Goal: Transaction & Acquisition: Purchase product/service

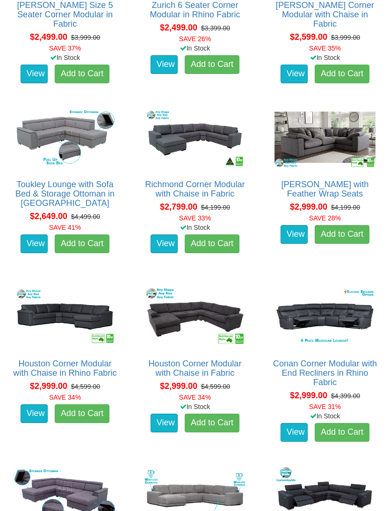
scroll to position [950, 0]
click at [163, 414] on link "View" at bounding box center [164, 423] width 27 height 19
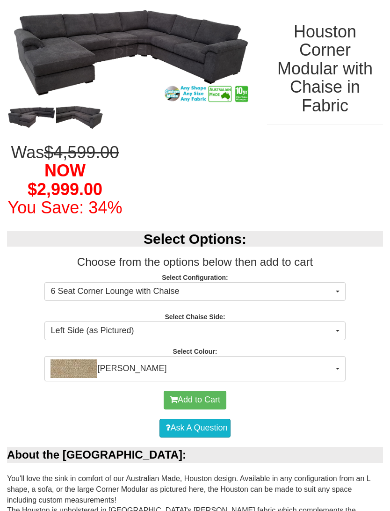
scroll to position [119, 0]
click at [331, 298] on span "6 Seat Corner Lounge with Chaise" at bounding box center [192, 291] width 283 height 12
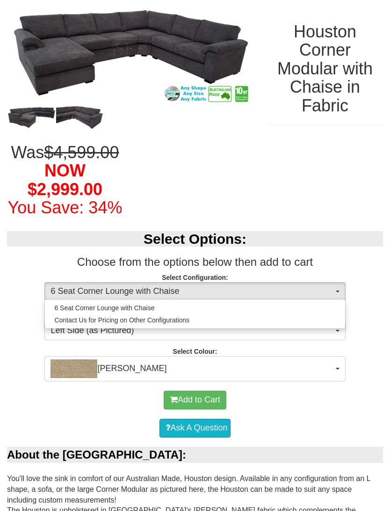
click at [354, 414] on div at bounding box center [195, 255] width 390 height 511
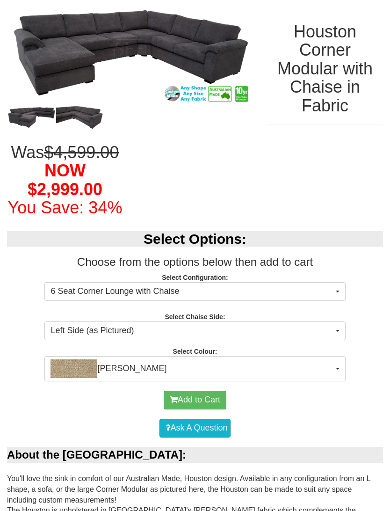
click at [334, 381] on button "[PERSON_NAME]" at bounding box center [194, 368] width 301 height 25
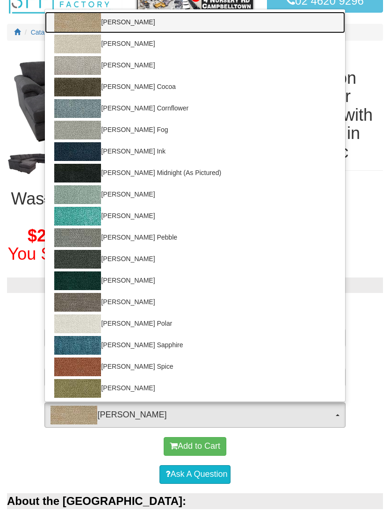
scroll to position [73, 0]
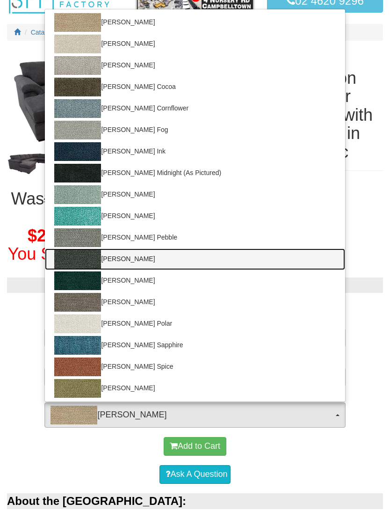
click at [138, 270] on link "[PERSON_NAME]" at bounding box center [195, 259] width 300 height 22
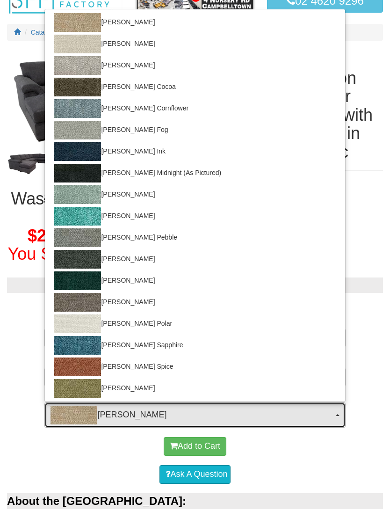
select select "1837"
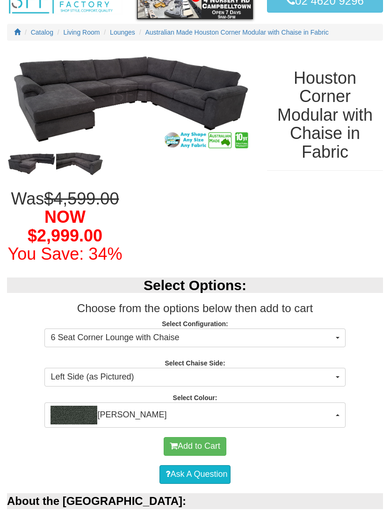
click at [336, 414] on button "[PERSON_NAME]" at bounding box center [194, 414] width 301 height 25
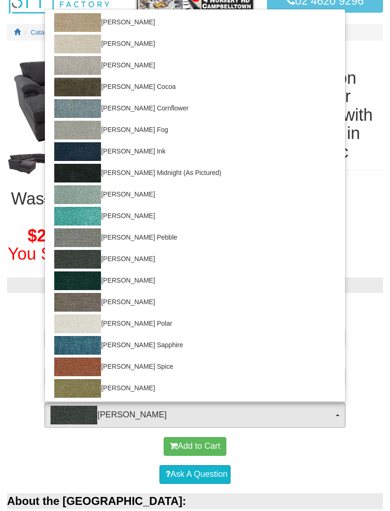
click at [367, 356] on div at bounding box center [195, 255] width 390 height 511
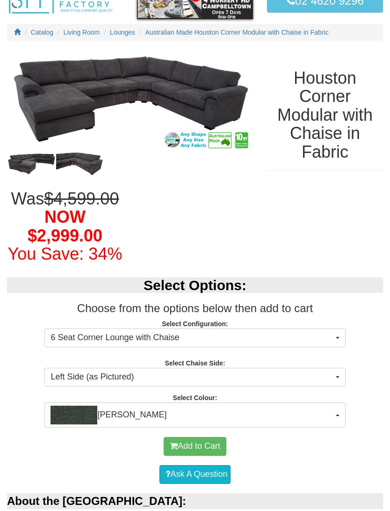
click at [332, 383] on span "Left Side (as Pictured)" at bounding box center [192, 377] width 283 height 12
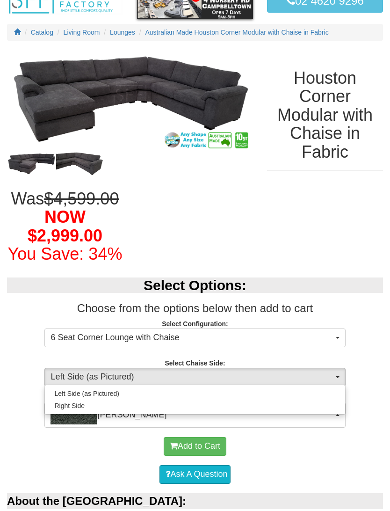
click at [379, 356] on div at bounding box center [195, 255] width 390 height 511
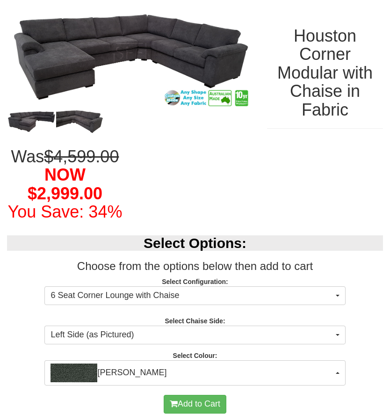
scroll to position [115, 0]
